Goal: Task Accomplishment & Management: Manage account settings

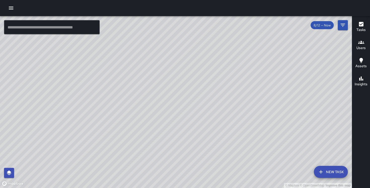
click at [11, 9] on icon "button" at bounding box center [11, 8] width 6 height 6
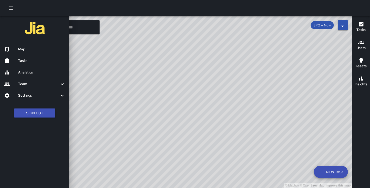
click at [29, 61] on h6 "Tasks" at bounding box center [41, 61] width 47 height 6
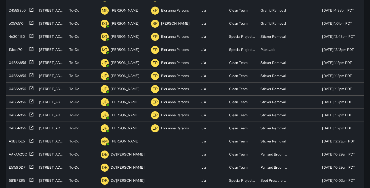
scroll to position [78, 0]
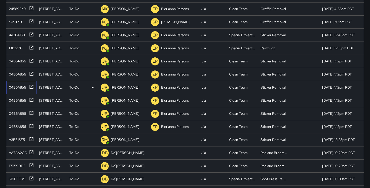
click at [27, 86] on div at bounding box center [30, 86] width 7 height 8
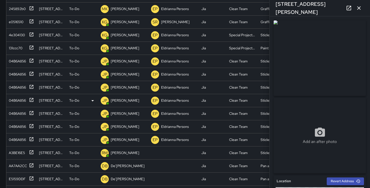
type input "**********"
click at [27, 99] on div at bounding box center [30, 99] width 7 height 8
click at [25, 72] on div "04B6A856" at bounding box center [16, 73] width 19 height 7
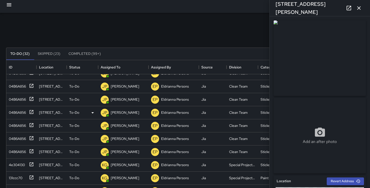
scroll to position [348, 0]
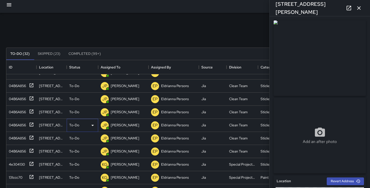
click at [79, 124] on p "To-Do" at bounding box center [74, 125] width 10 height 5
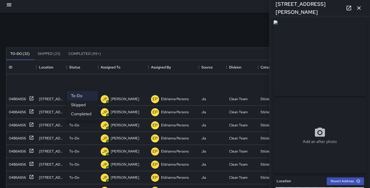
scroll to position [429, 0]
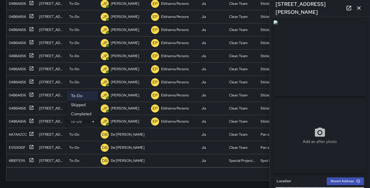
click at [86, 106] on li "Skipped" at bounding box center [82, 104] width 31 height 9
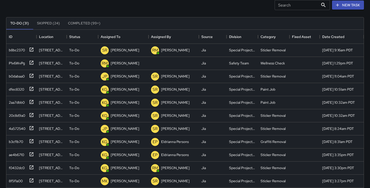
scroll to position [33, 0]
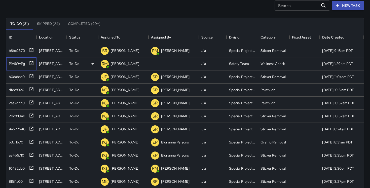
click at [15, 63] on div "P1v6WvPg" at bounding box center [16, 62] width 18 height 7
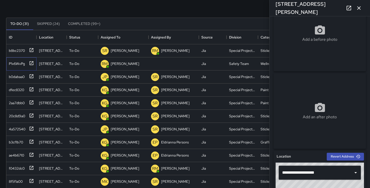
scroll to position [14, 0]
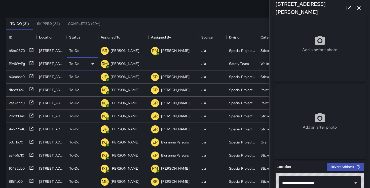
click at [82, 62] on div "To-Do" at bounding box center [82, 64] width 26 height 6
click at [80, 95] on li "Completed" at bounding box center [82, 95] width 31 height 9
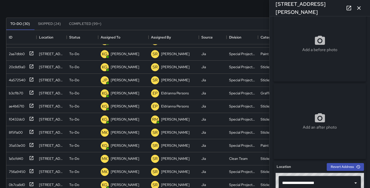
scroll to position [0, 0]
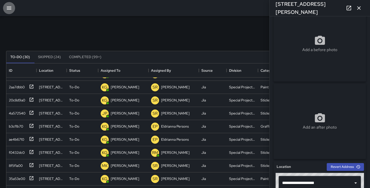
click at [10, 10] on icon "button" at bounding box center [9, 8] width 6 height 6
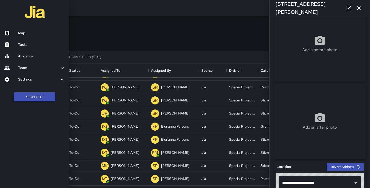
click at [17, 32] on div at bounding box center [11, 33] width 14 height 6
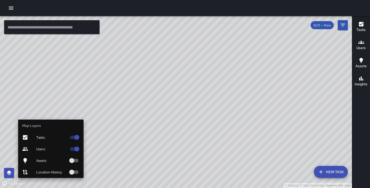
click at [51, 169] on div "Location History" at bounding box center [50, 172] width 65 height 12
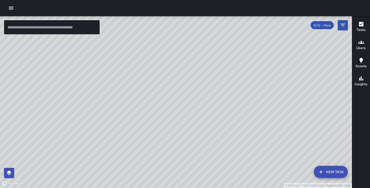
drag, startPoint x: 97, startPoint y: 110, endPoint x: 90, endPoint y: 147, distance: 37.7
click at [90, 147] on div "© Mapbox © OpenStreetMap Improve this map" at bounding box center [176, 102] width 352 height 172
